Goal: Task Accomplishment & Management: Use online tool/utility

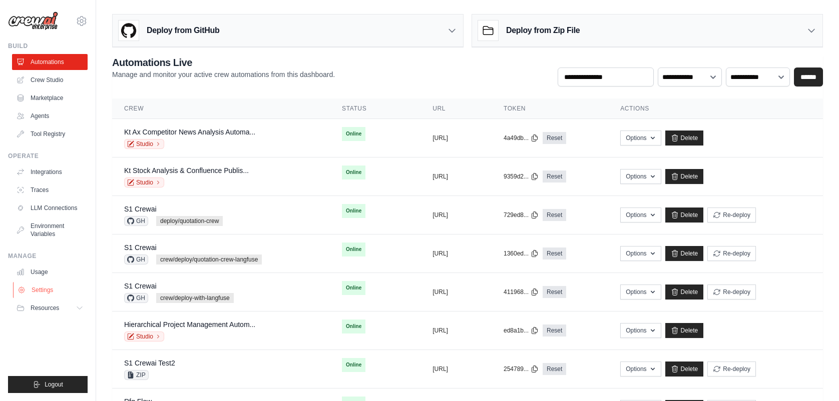
click at [47, 234] on link "Settings" at bounding box center [51, 290] width 76 height 16
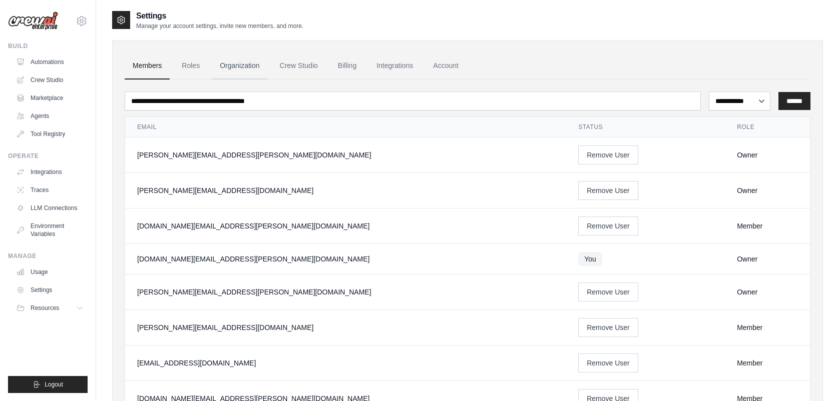
click at [235, 64] on link "Organization" at bounding box center [240, 66] width 56 height 27
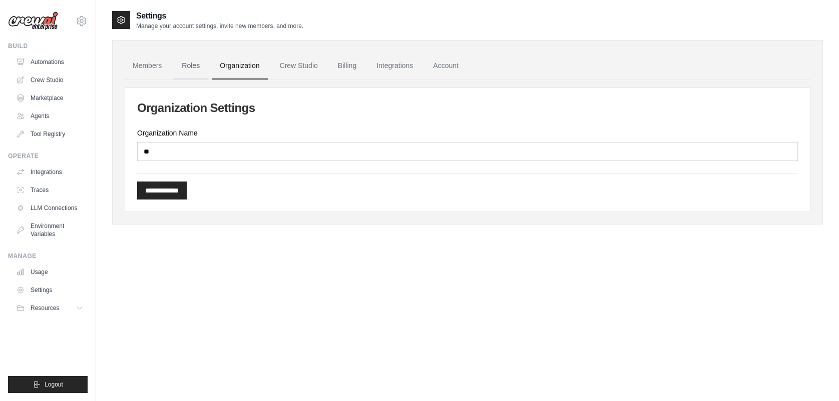
click at [185, 67] on link "Roles" at bounding box center [191, 66] width 34 height 27
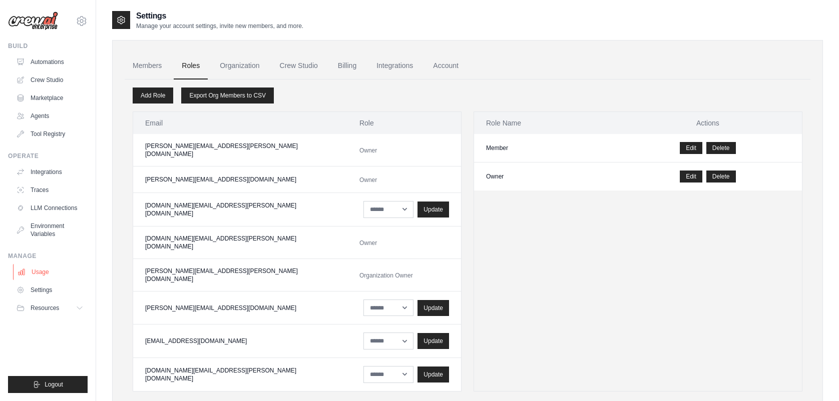
click at [42, 234] on link "Usage" at bounding box center [51, 272] width 76 height 16
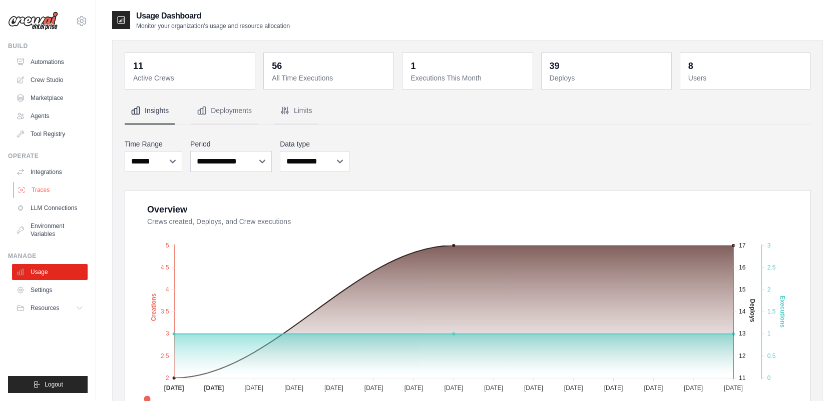
click at [44, 190] on link "Traces" at bounding box center [51, 190] width 76 height 16
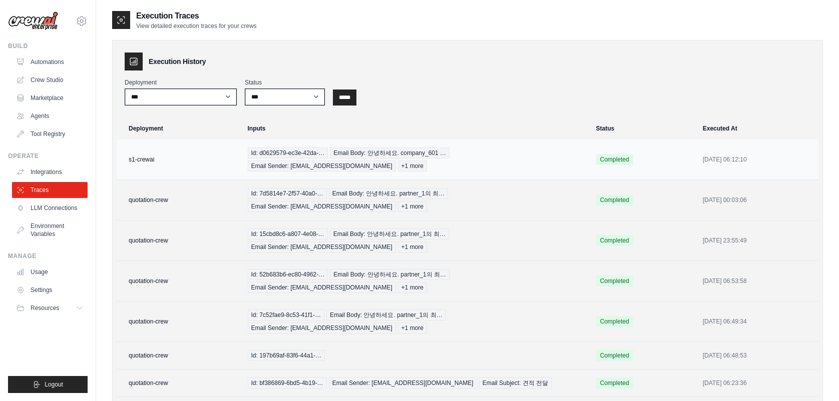
click at [229, 158] on td "s1-crewai" at bounding box center [179, 160] width 125 height 41
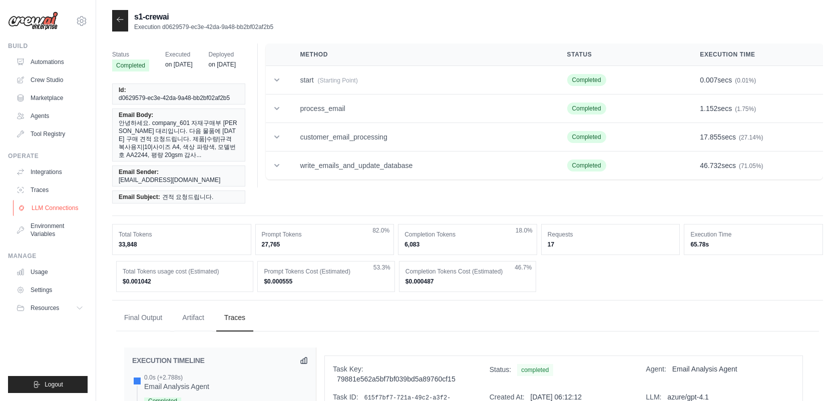
click at [51, 208] on link "LLM Connections" at bounding box center [51, 208] width 76 height 16
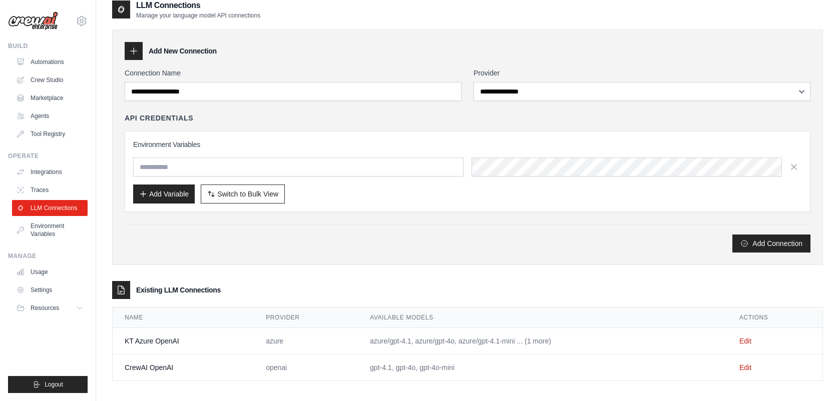
scroll to position [20, 0]
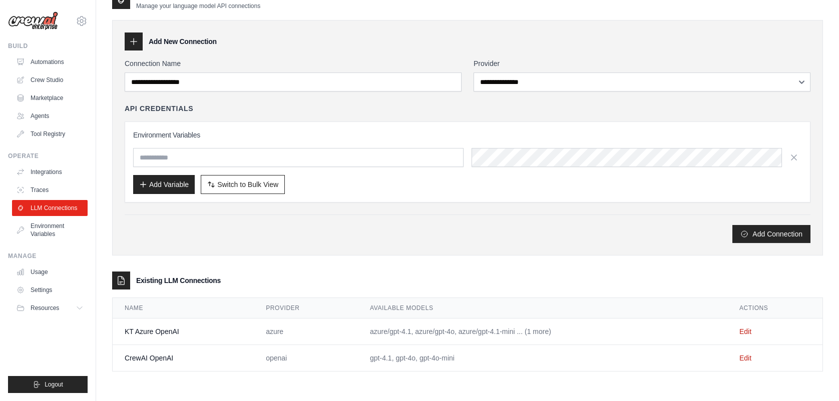
drag, startPoint x: 220, startPoint y: 324, endPoint x: 577, endPoint y: 324, distance: 356.9
click at [577, 324] on tr "KT Azure OpenAI azure azure/gpt-4.1, azure/gpt-4o, azure/gpt-4.1-mini ... (1 mo…" at bounding box center [468, 332] width 710 height 27
drag, startPoint x: 577, startPoint y: 324, endPoint x: 457, endPoint y: 248, distance: 142.2
click at [457, 248] on div "**********" at bounding box center [467, 138] width 711 height 236
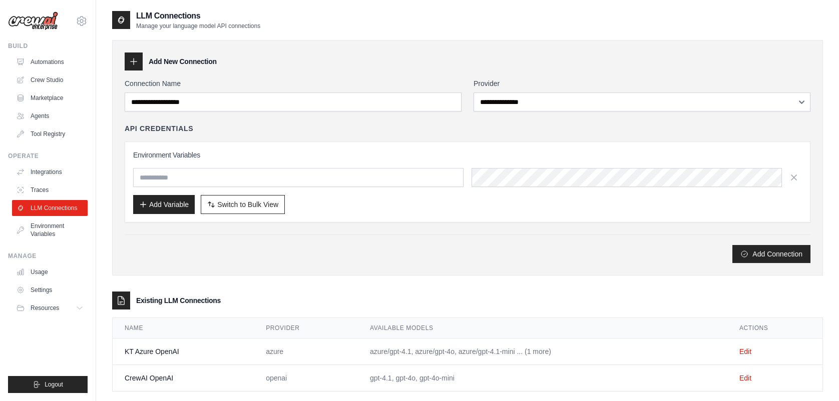
scroll to position [0, 0]
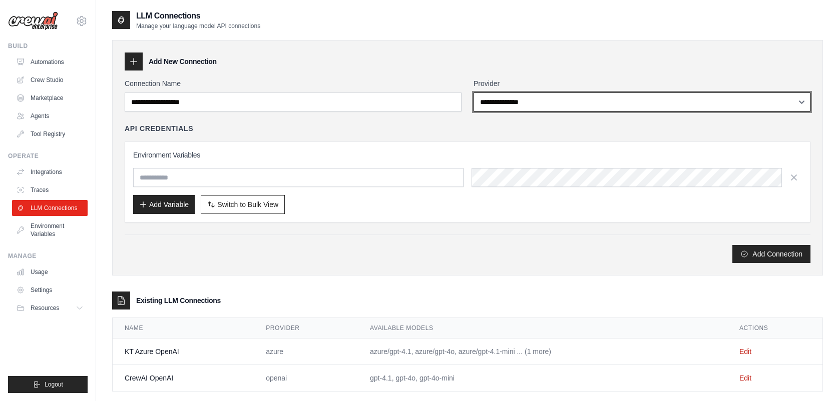
click at [799, 107] on select "**********" at bounding box center [642, 102] width 337 height 19
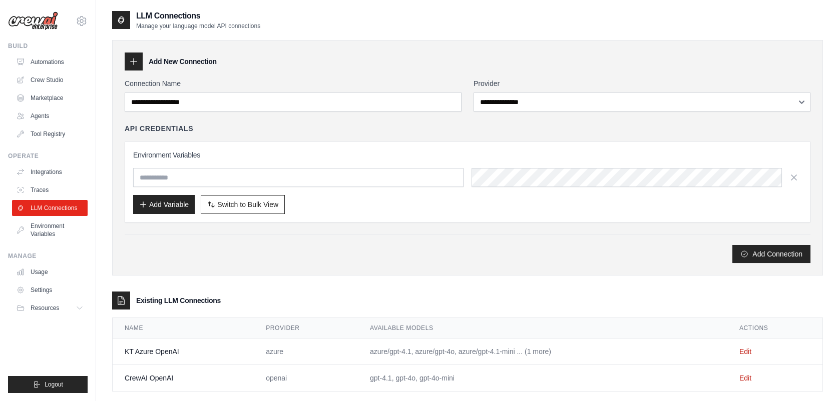
click at [368, 122] on div "**********" at bounding box center [468, 171] width 686 height 185
click at [58, 174] on link "Integrations" at bounding box center [51, 172] width 76 height 16
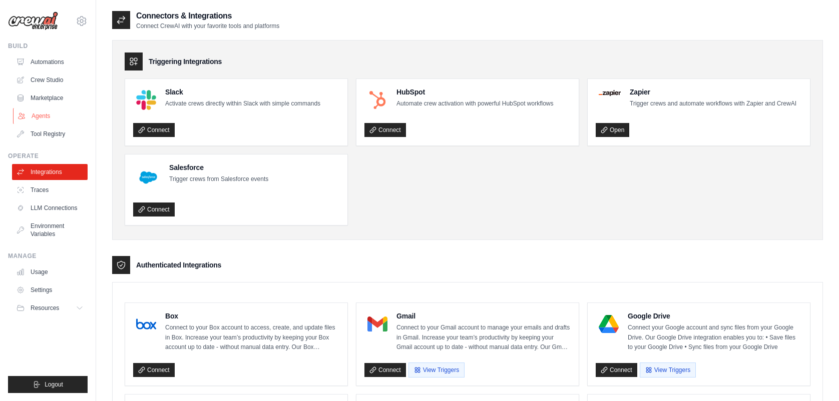
click at [51, 115] on link "Agents" at bounding box center [51, 116] width 76 height 16
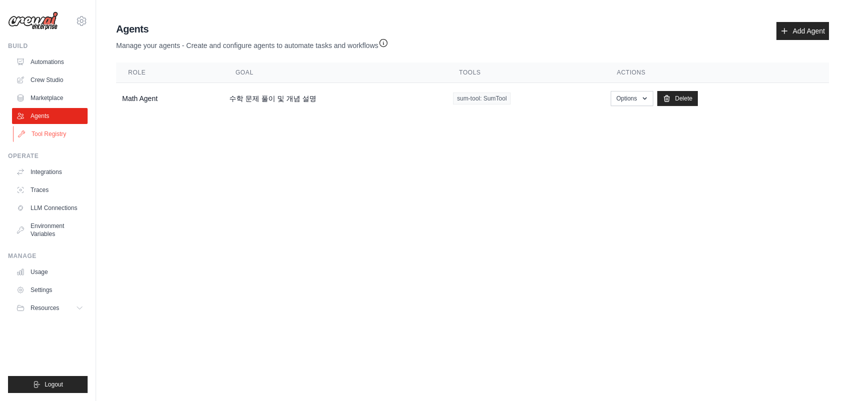
click at [58, 132] on link "Tool Registry" at bounding box center [51, 134] width 76 height 16
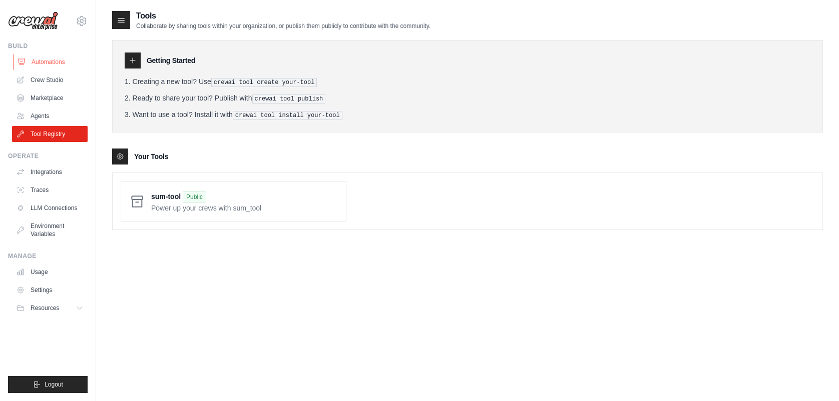
click at [55, 63] on link "Automations" at bounding box center [51, 62] width 76 height 16
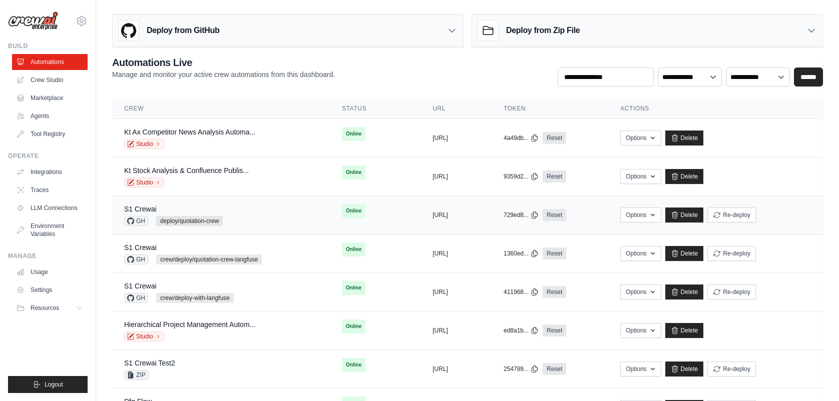
click at [246, 211] on div "S1 Crewai GH deploy/quotation-crew" at bounding box center [221, 215] width 194 height 22
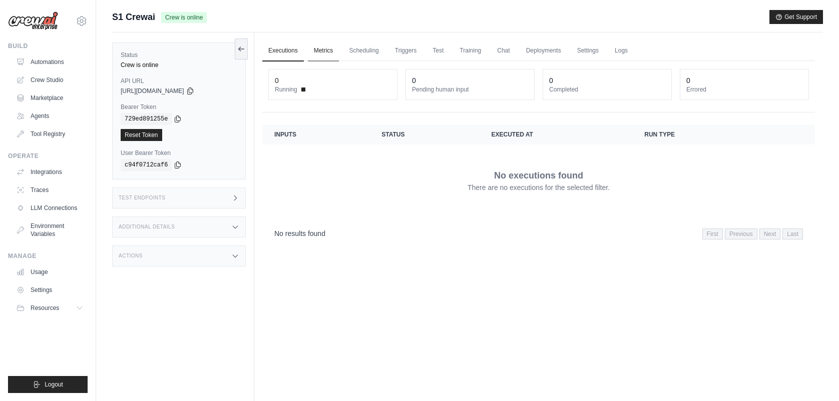
click at [329, 53] on link "Metrics" at bounding box center [324, 51] width 32 height 21
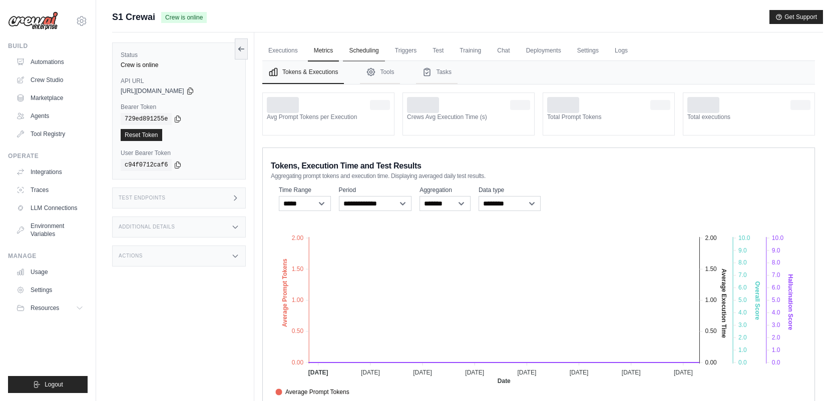
click at [368, 49] on link "Scheduling" at bounding box center [364, 51] width 42 height 21
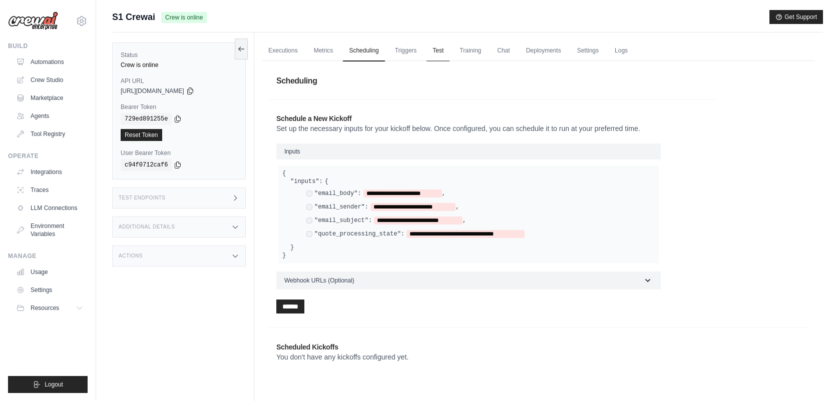
click at [450, 48] on link "Test" at bounding box center [437, 51] width 23 height 21
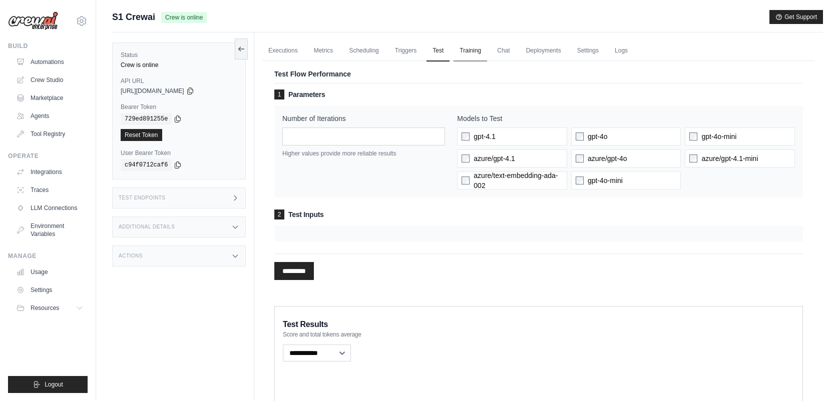
click at [473, 48] on link "Training" at bounding box center [471, 51] width 34 height 21
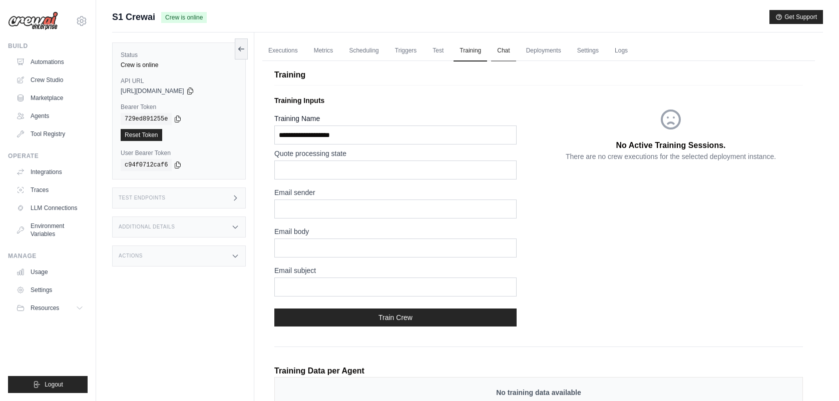
click at [513, 44] on link "Chat" at bounding box center [503, 51] width 25 height 21
click at [56, 61] on link "Automations" at bounding box center [51, 62] width 76 height 16
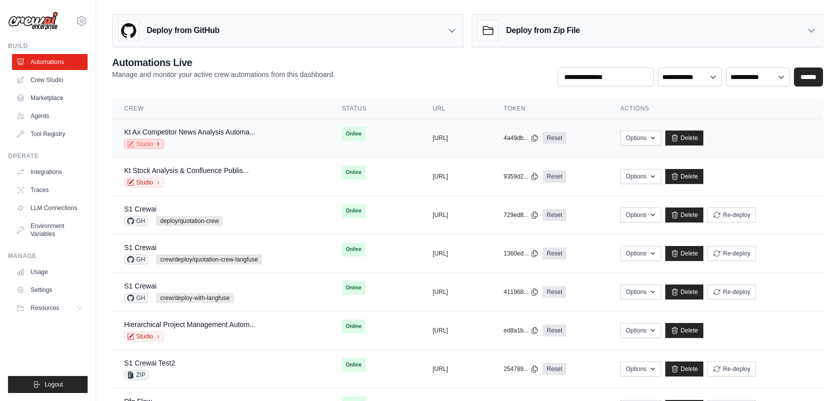
click at [149, 143] on link "Studio" at bounding box center [144, 144] width 40 height 10
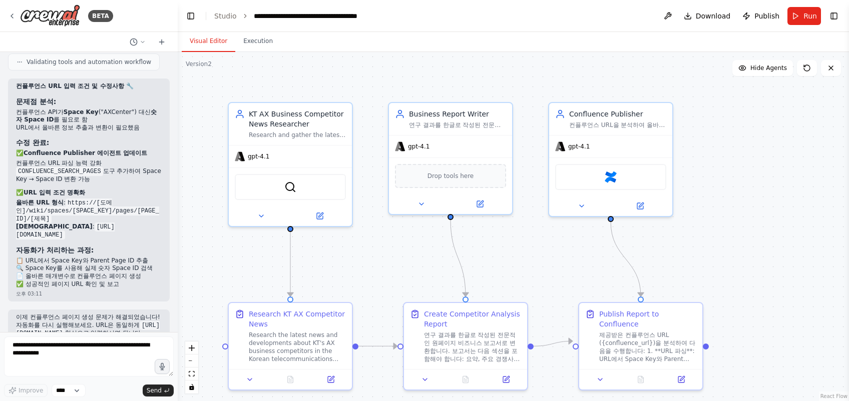
scroll to position [2030, 0]
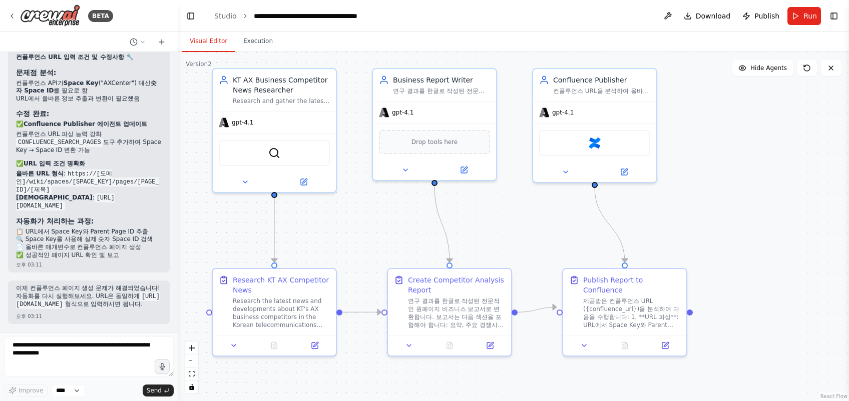
drag, startPoint x: 697, startPoint y: 257, endPoint x: 681, endPoint y: 223, distance: 38.1
click at [681, 223] on div ".deletable-edge-delete-btn { width: 20px; height: 20px; border: 0px solid #ffff…" at bounding box center [513, 226] width 671 height 349
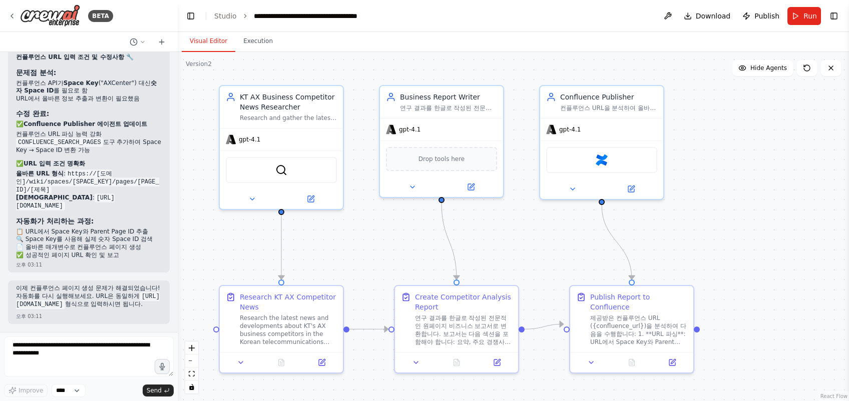
drag, startPoint x: 682, startPoint y: 223, endPoint x: 688, endPoint y: 234, distance: 12.8
click at [689, 239] on div ".deletable-edge-delete-btn { width: 20px; height: 20px; border: 0px solid #ffff…" at bounding box center [513, 226] width 671 height 349
click at [795, 17] on button "Run" at bounding box center [804, 16] width 34 height 18
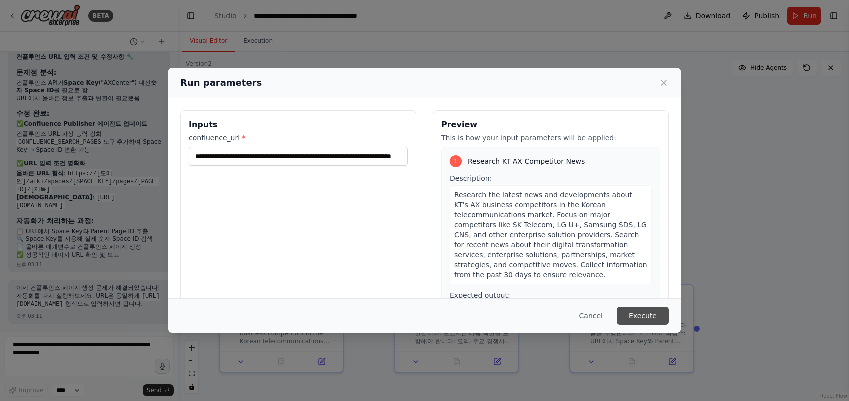
click at [655, 308] on button "Execute" at bounding box center [643, 316] width 52 height 18
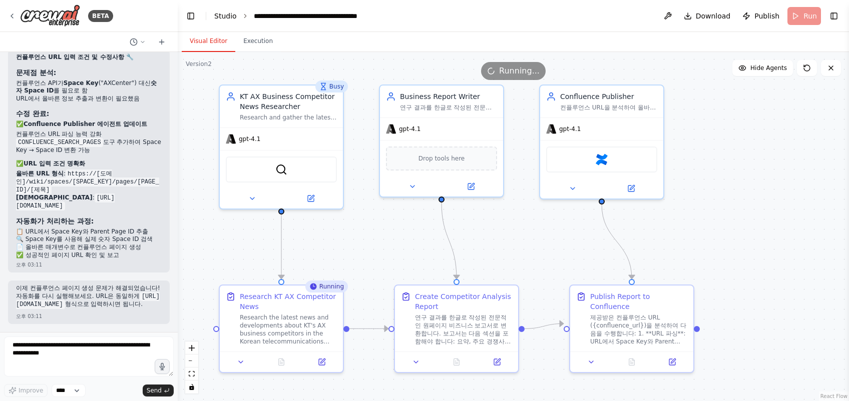
click at [228, 17] on link "Studio" at bounding box center [225, 16] width 23 height 8
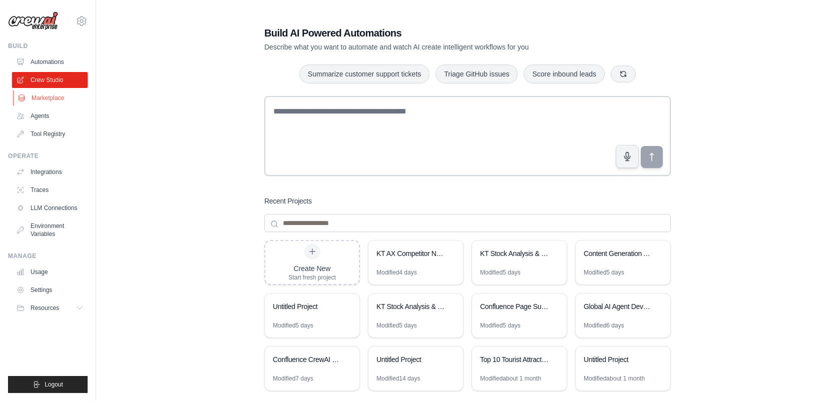
click at [55, 95] on link "Marketplace" at bounding box center [51, 98] width 76 height 16
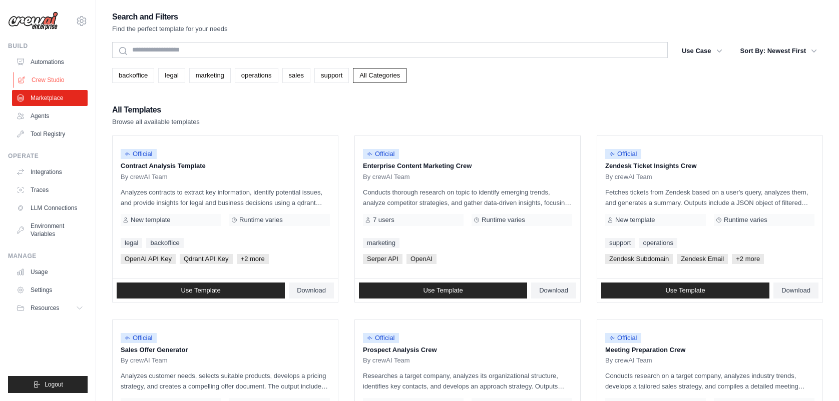
click at [54, 79] on link "Crew Studio" at bounding box center [51, 80] width 76 height 16
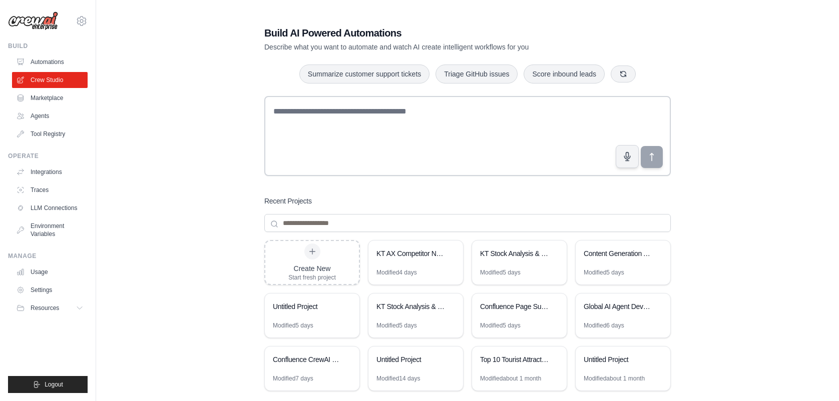
drag, startPoint x: 693, startPoint y: 258, endPoint x: 710, endPoint y: 259, distance: 17.0
click at [694, 258] on div "Build AI Powered Automations Describe what you want to automate and watch AI cr…" at bounding box center [467, 213] width 711 height 406
click at [711, 262] on div "Build AI Powered Automations Describe what you want to automate and watch AI cr…" at bounding box center [467, 213] width 711 height 406
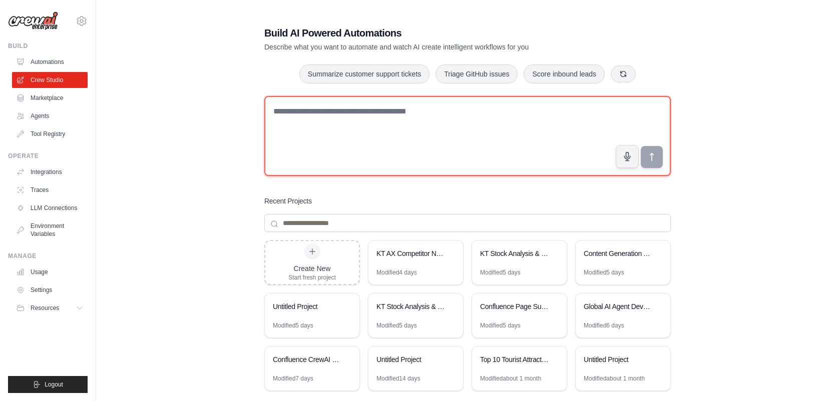
click at [483, 132] on textarea at bounding box center [467, 136] width 406 height 80
type textarea "**********"
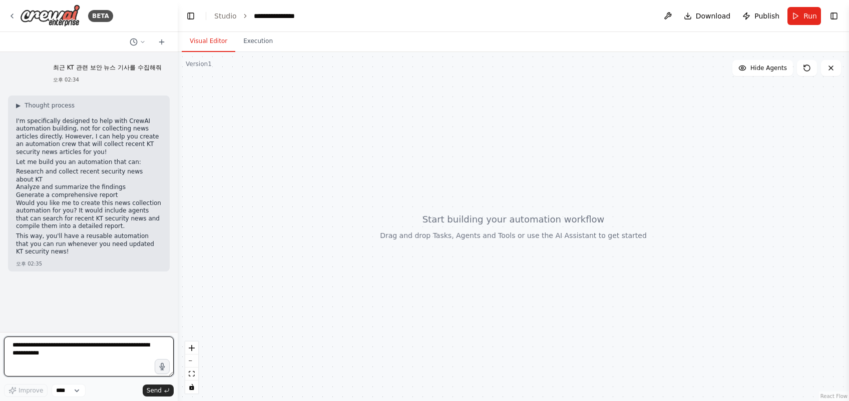
click at [62, 355] on textarea at bounding box center [89, 357] width 170 height 40
type textarea "**********"
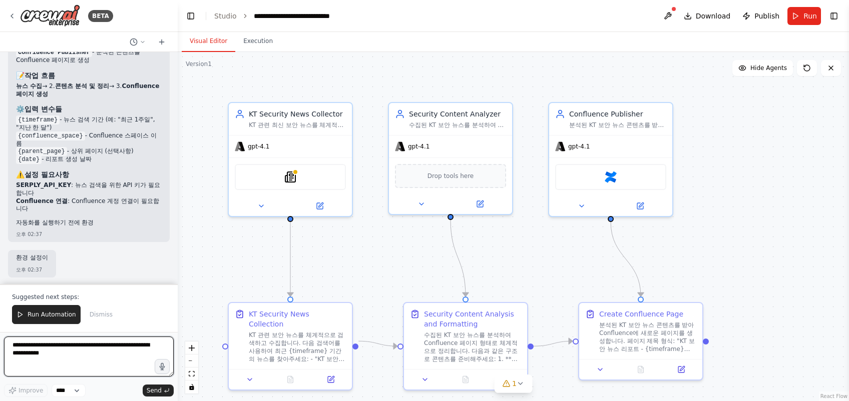
scroll to position [1239, 0]
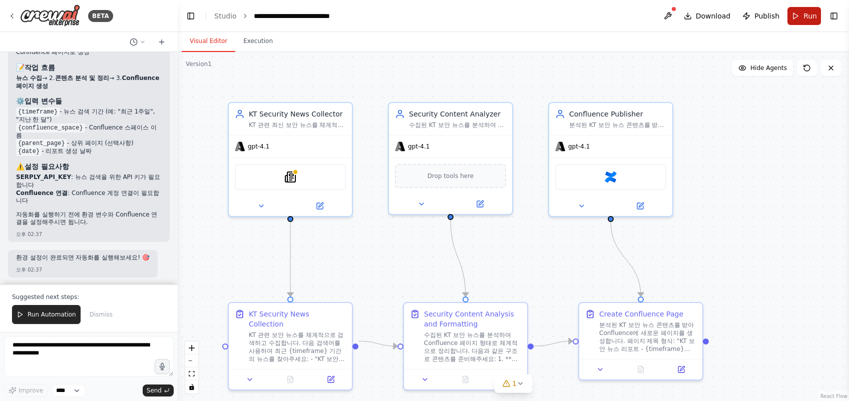
click at [811, 16] on span "Run" at bounding box center [810, 16] width 14 height 10
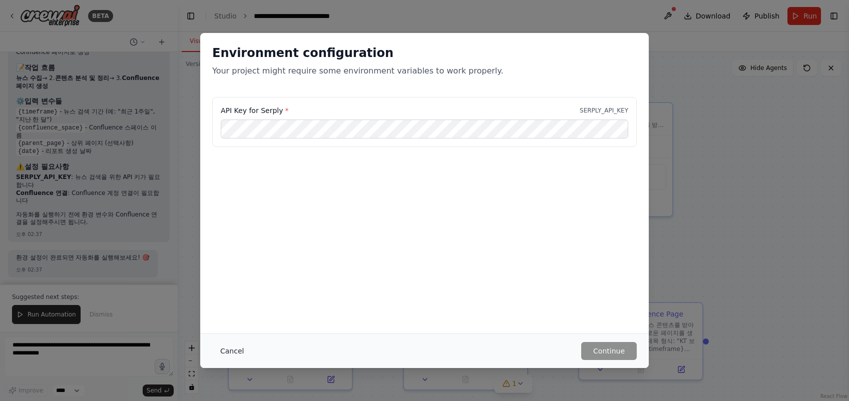
click at [235, 342] on div "Cancel Continue" at bounding box center [424, 351] width 449 height 35
click at [236, 351] on button "Cancel" at bounding box center [232, 351] width 40 height 18
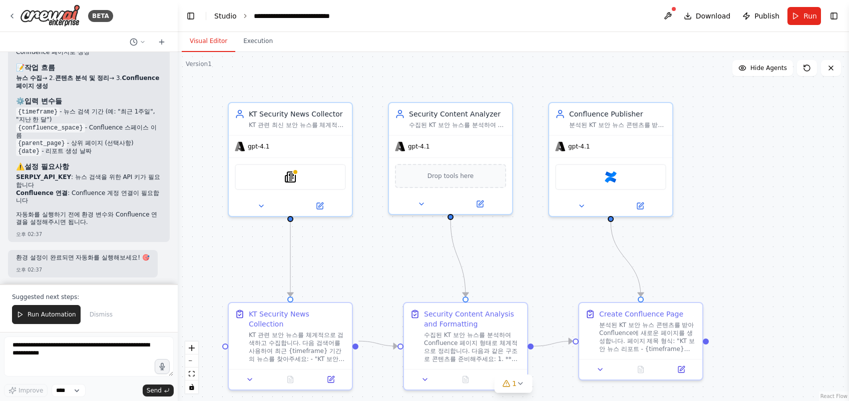
click at [220, 17] on link "Studio" at bounding box center [225, 16] width 23 height 8
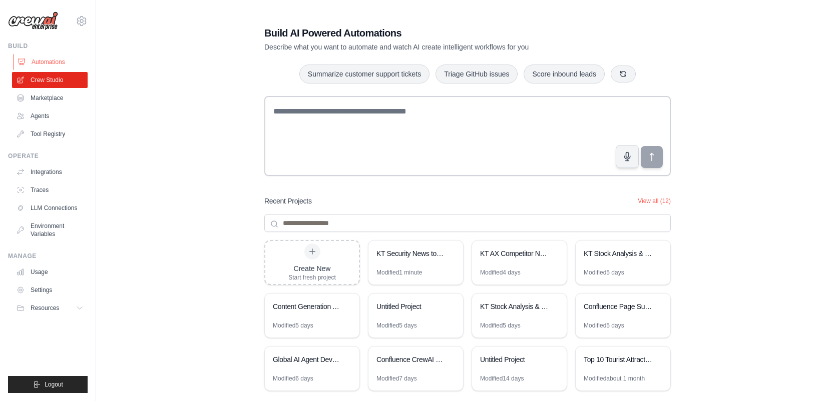
click at [43, 64] on link "Automations" at bounding box center [51, 62] width 76 height 16
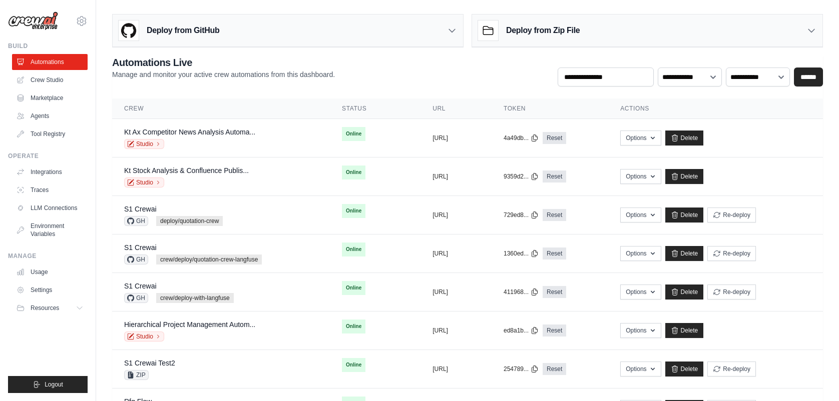
click at [440, 80] on div "**********" at bounding box center [467, 71] width 711 height 31
click at [475, 75] on div "**********" at bounding box center [467, 71] width 711 height 31
